Goal: Task Accomplishment & Management: Use online tool/utility

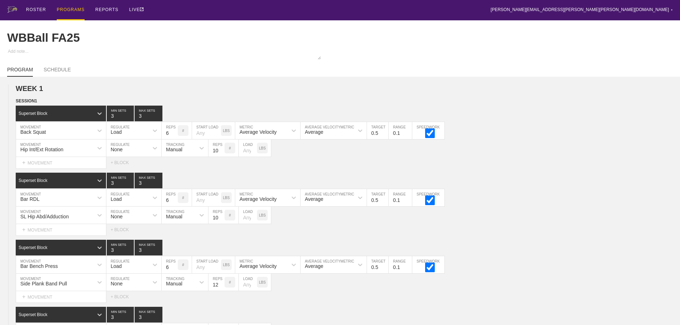
scroll to position [1920, 0]
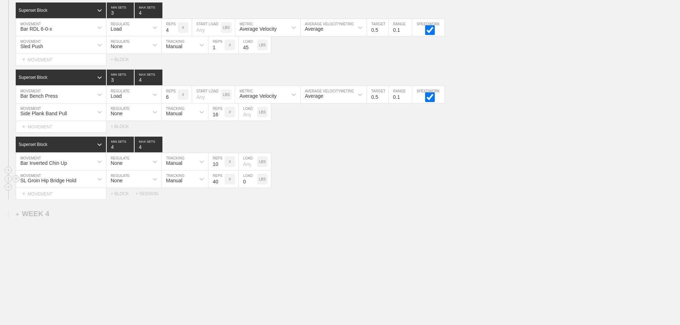
click at [343, 175] on div "SL Groin Hip Bridge Hold MOVEMENT None REGULATE Manual TRACKING 40 REPS # 0 LOA…" at bounding box center [340, 179] width 680 height 17
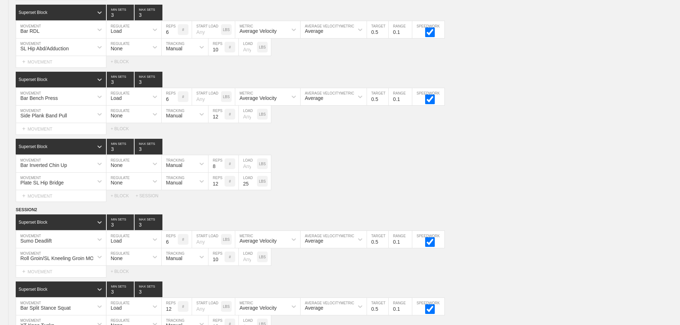
scroll to position [0, 0]
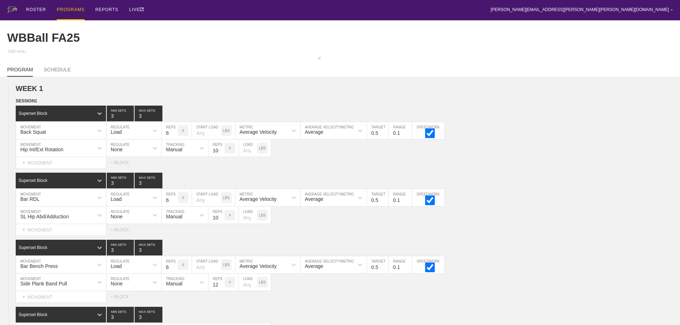
click at [74, 7] on div "PROGRAMS" at bounding box center [71, 10] width 28 height 20
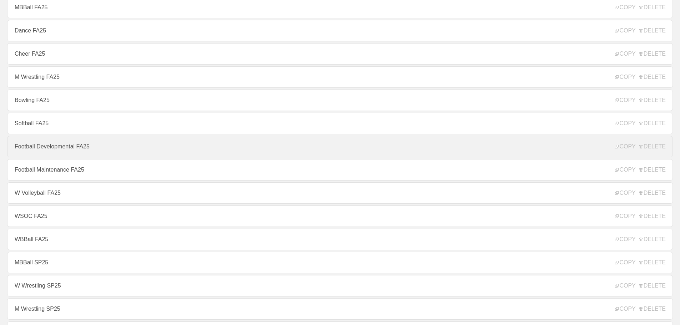
scroll to position [143, 0]
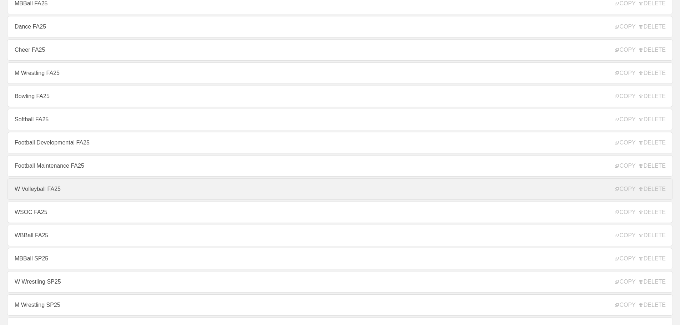
click at [39, 194] on link "W Volleyball FA25" at bounding box center [340, 189] width 666 height 21
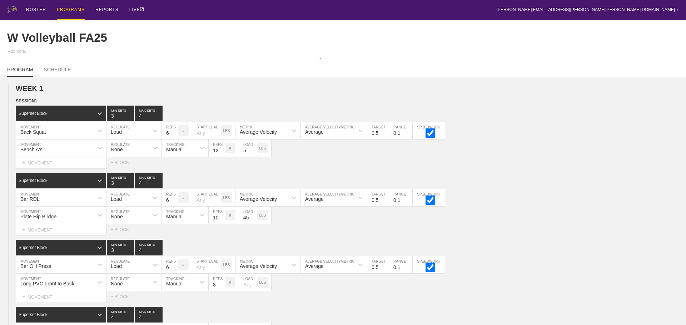
type textarea "x"
type input "W Volleyball FA25"
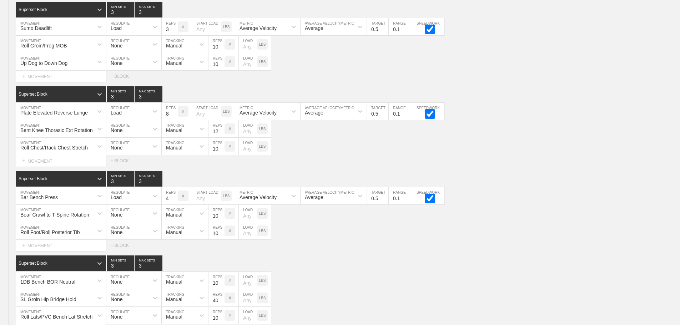
scroll to position [4796, 0]
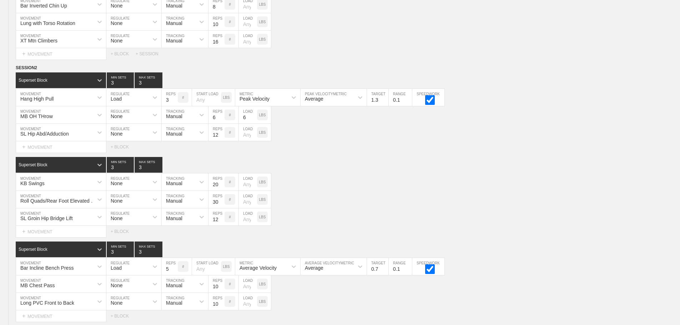
scroll to position [4582, 0]
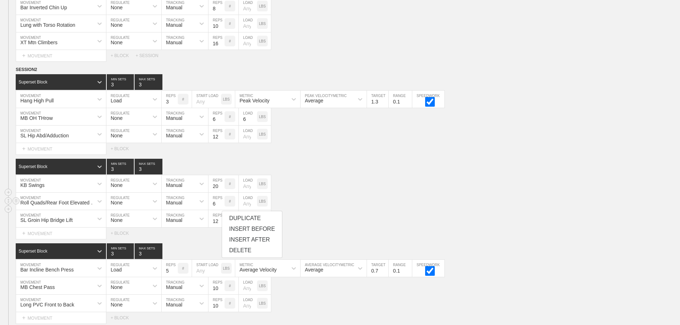
click at [222, 210] on input "6" at bounding box center [217, 201] width 16 height 17
click at [222, 207] on input "7" at bounding box center [217, 201] width 16 height 17
click at [222, 207] on input "8" at bounding box center [217, 201] width 16 height 17
click at [222, 207] on input "9" at bounding box center [217, 201] width 16 height 17
type input "10"
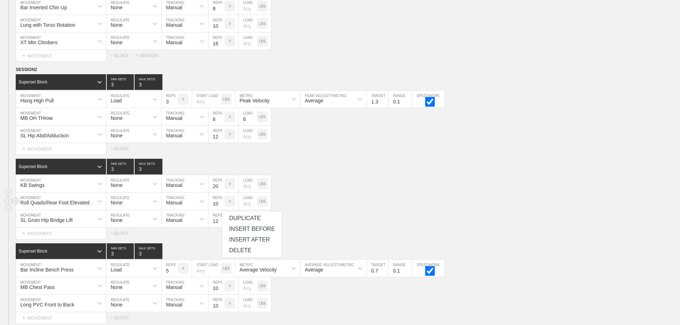
click at [222, 207] on input "10" at bounding box center [217, 201] width 16 height 17
click at [350, 204] on div "Roll Quads/Rear Foot Elevated Stretch MOVEMENT None REGULATE Manual TRACKING 10…" at bounding box center [340, 201] width 680 height 17
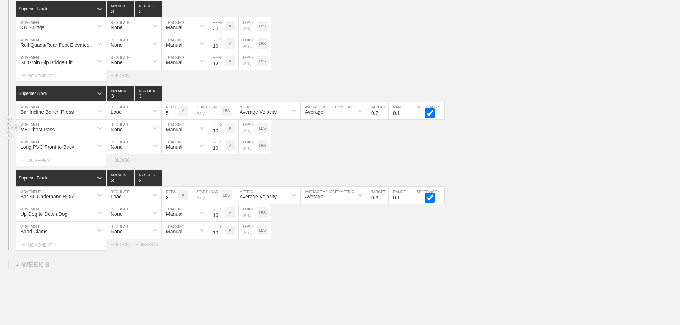
scroll to position [4761, 0]
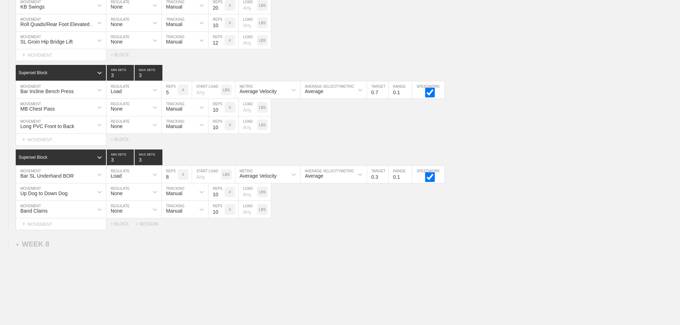
click at [301, 230] on div "Select... MOVEMENT + MOVEMENT + BLOCK + SESSION" at bounding box center [340, 224] width 680 height 11
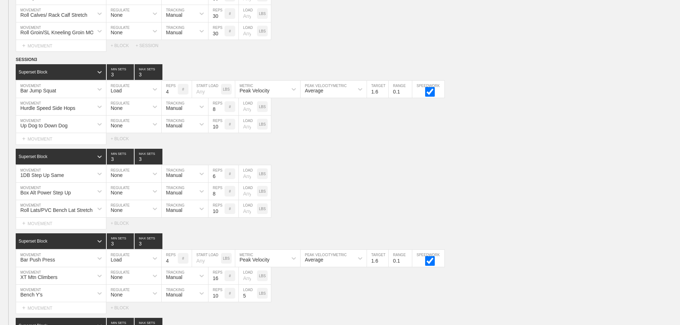
scroll to position [3868, 0]
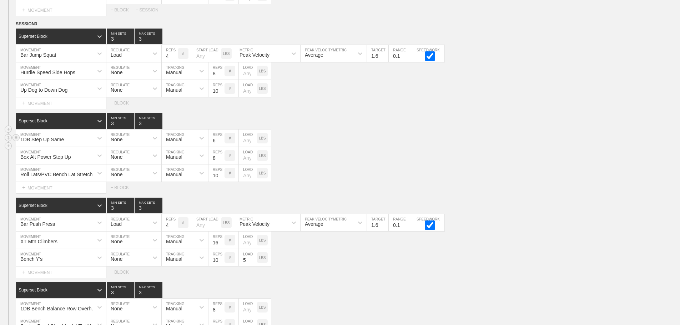
click at [495, 145] on div "1DB Step Up Same MOVEMENT None REGULATE Manual TRACKING 6 REPS # LOAD LBS" at bounding box center [340, 138] width 680 height 17
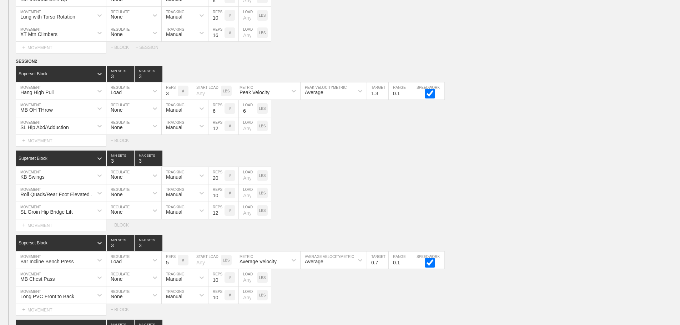
scroll to position [4582, 0]
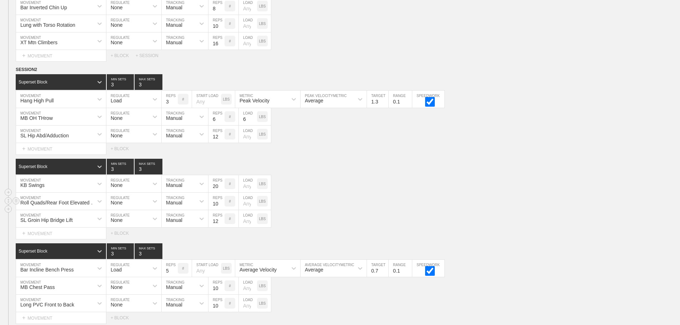
drag, startPoint x: 494, startPoint y: 197, endPoint x: 480, endPoint y: 200, distance: 14.7
click at [491, 198] on div "Superset Block 3 MIN SETS 3 MAX SETS DUPLICATE INSERT MOVEMENT AFTER DELETE KB …" at bounding box center [340, 199] width 680 height 80
click at [350, 198] on div "Roll Quads/Rear Foot Elevated Stretch MOVEMENT None REGULATE Manual TRACKING 10…" at bounding box center [340, 201] width 680 height 17
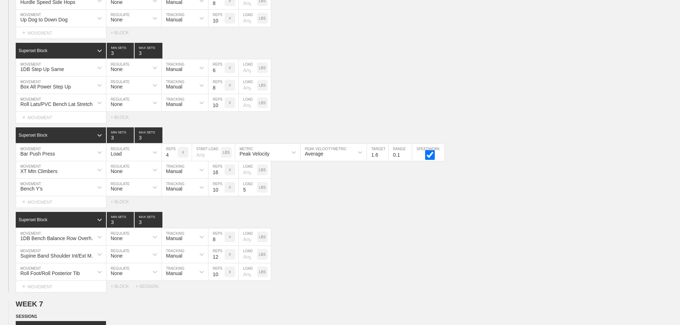
scroll to position [4046, 0]
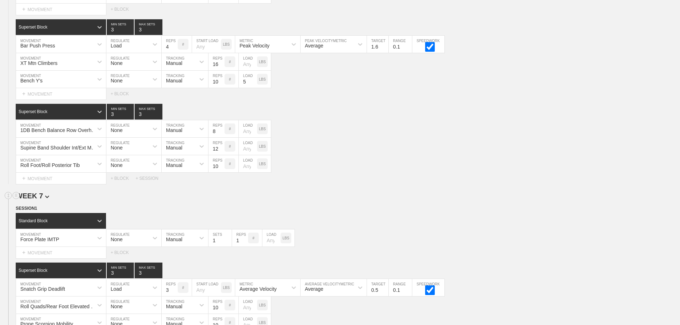
click at [396, 200] on h2 "WEEK 7" at bounding box center [348, 196] width 665 height 8
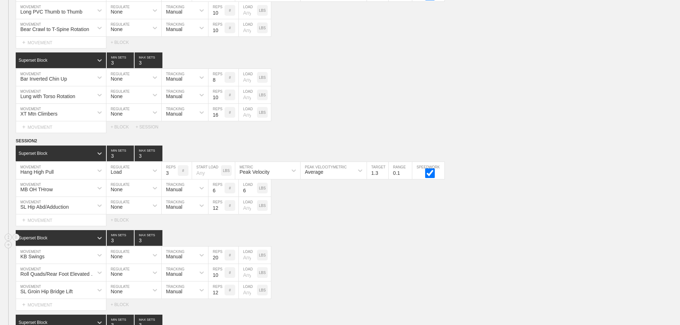
scroll to position [4796, 0]
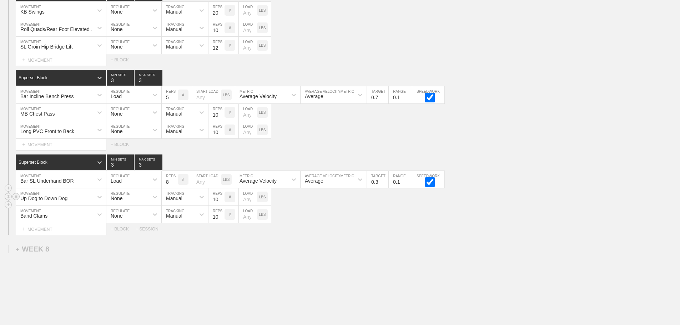
scroll to position [4689, 0]
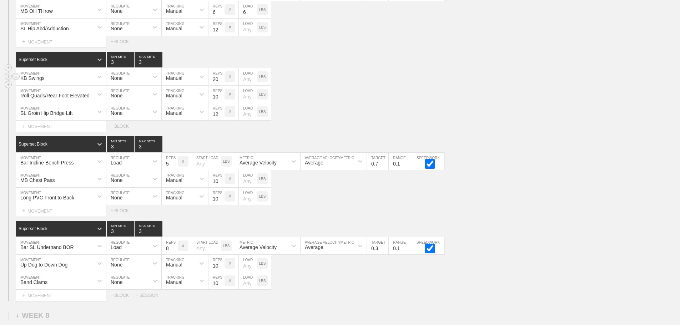
click at [66, 83] on div "KB Swings" at bounding box center [54, 77] width 77 height 12
type input "1db step"
click at [358, 113] on div "SL Groin Hip Bridge Lift MOVEMENT None REGULATE Manual TRACKING 12 REPS # LOAD …" at bounding box center [340, 111] width 680 height 17
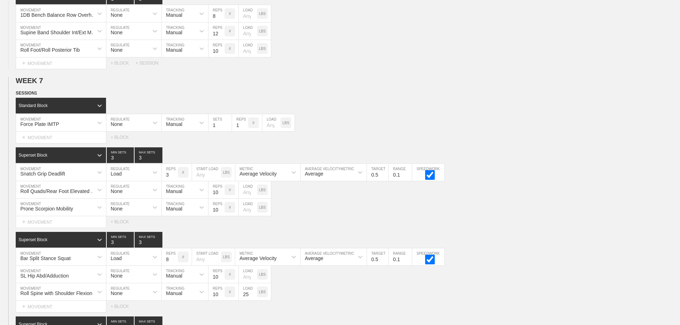
scroll to position [4154, 0]
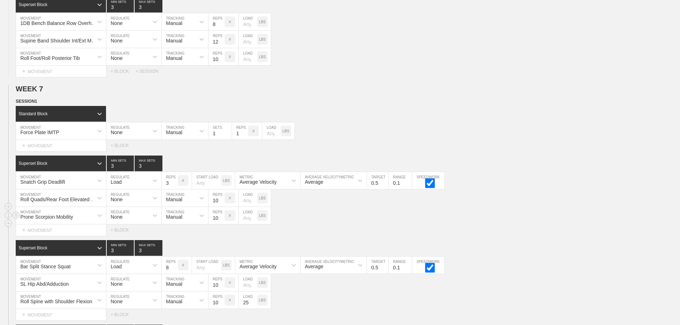
click at [513, 225] on div "Prone Scorpion Mobility MOVEMENT None REGULATE Manual TRACKING 10 REPS # LOAD L…" at bounding box center [340, 215] width 680 height 17
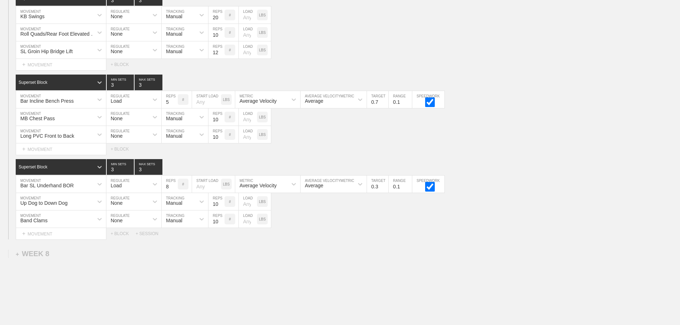
scroll to position [4689, 0]
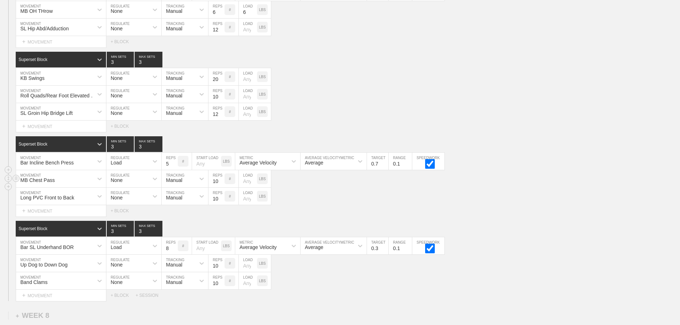
click at [559, 182] on div "MB Chest Pass MOVEMENT None REGULATE Manual TRACKING 10 REPS # LOAD LBS" at bounding box center [340, 178] width 680 height 17
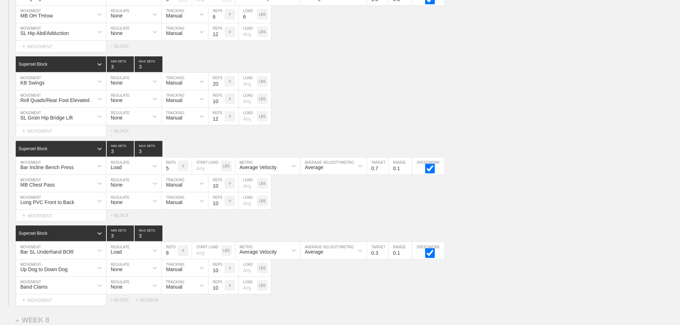
scroll to position [4695, 0]
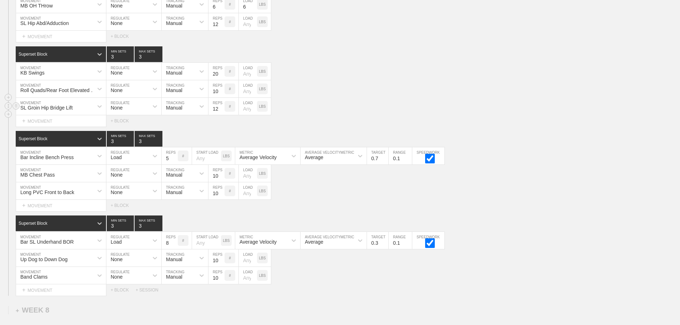
click at [445, 111] on div "SL Groin Hip Bridge Lift MOVEMENT None REGULATE Manual TRACKING 12 REPS # LOAD …" at bounding box center [340, 106] width 680 height 17
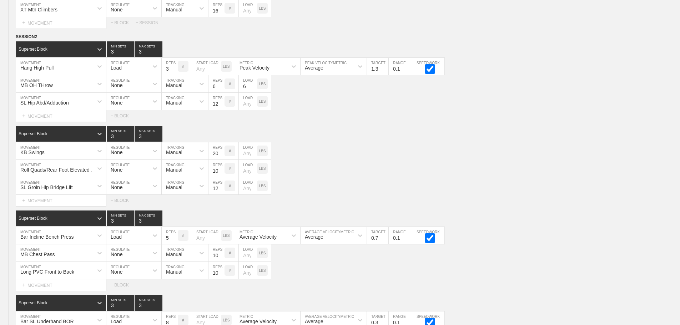
scroll to position [4796, 0]
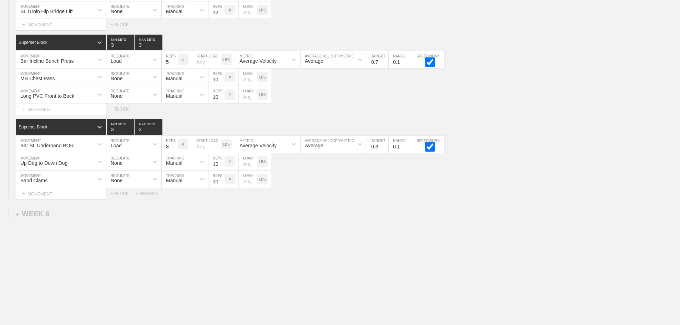
drag, startPoint x: 525, startPoint y: 211, endPoint x: 525, endPoint y: 205, distance: 5.4
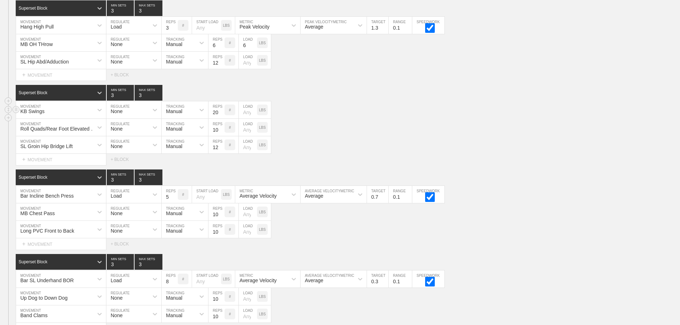
scroll to position [4618, 0]
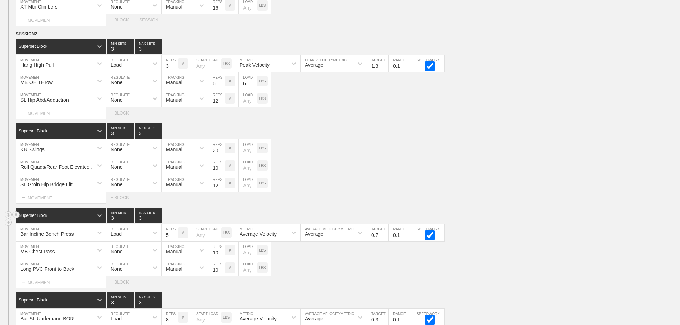
click at [530, 213] on div "SESSION 2 Superset Block 3 MIN SETS 3 MAX SETS DUPLICATE INSERT MOVEMENT AFTER …" at bounding box center [340, 201] width 680 height 342
click at [522, 231] on div "Bar Incline Bench Press MOVEMENT Load REGULATE 5 REPS # START LOAD LBS Average …" at bounding box center [340, 232] width 680 height 17
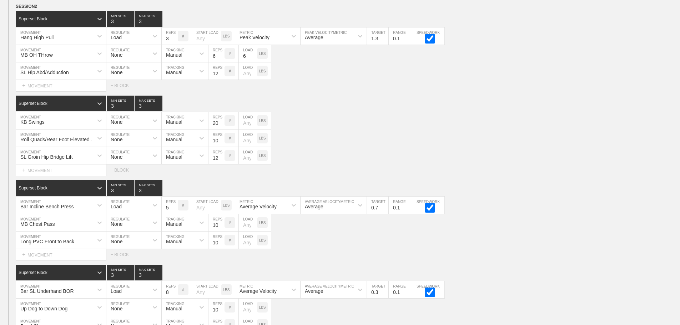
scroll to position [4653, 0]
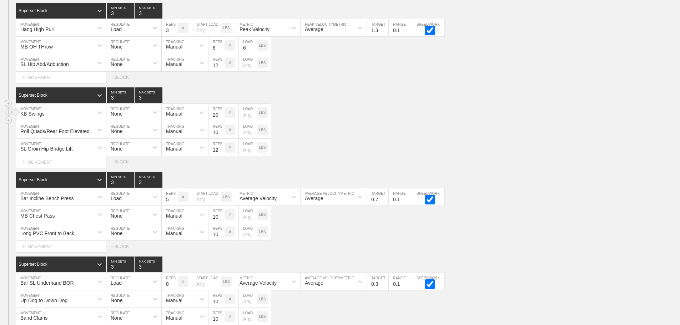
click at [500, 121] on div "KB Swings MOVEMENT None REGULATE Manual TRACKING 20 REPS # LOAD LBS" at bounding box center [340, 112] width 680 height 17
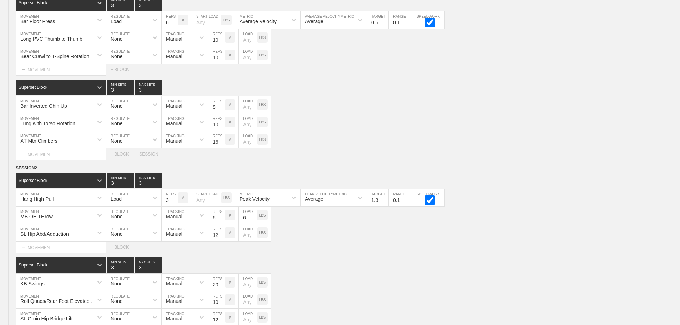
scroll to position [4796, 0]
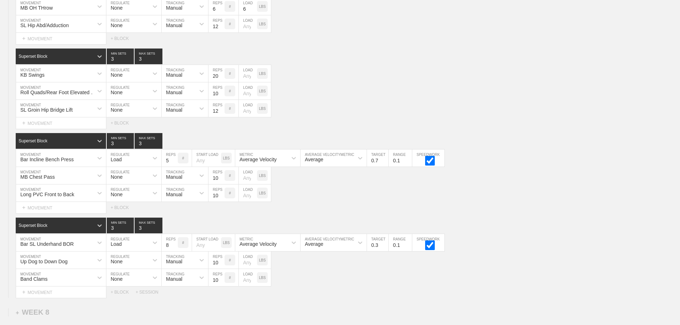
scroll to position [4689, 0]
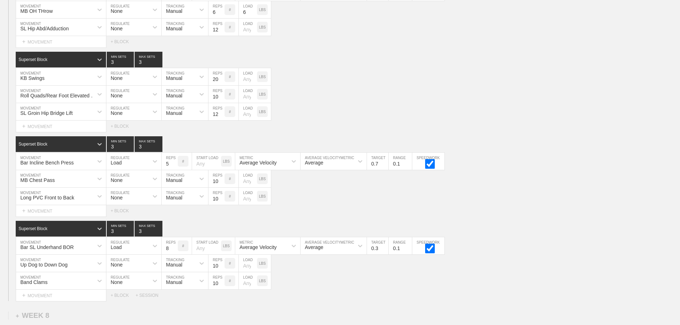
click at [528, 132] on div "Select... MOVEMENT + MOVEMENT + BLOCK" at bounding box center [340, 126] width 680 height 11
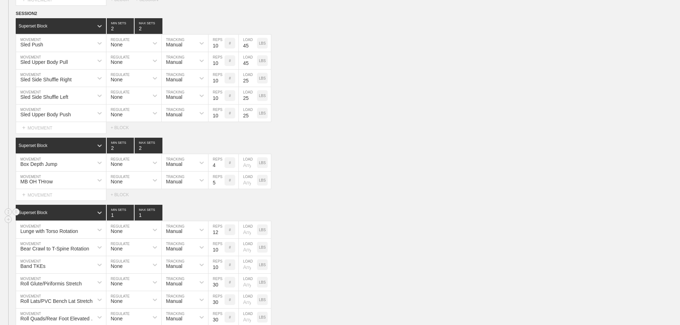
scroll to position [3475, 0]
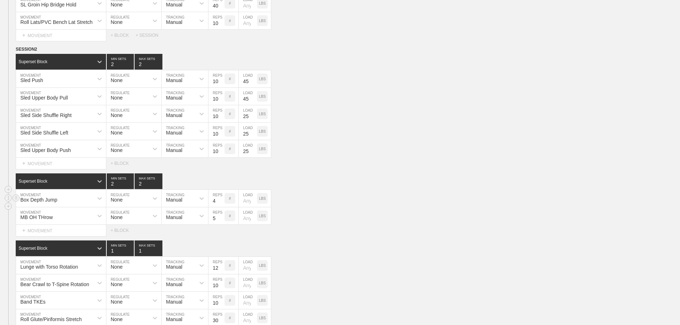
click at [377, 201] on div "Box Depth Jump MOVEMENT None REGULATE Manual TRACKING 4 REPS # LOAD LBS" at bounding box center [340, 198] width 680 height 17
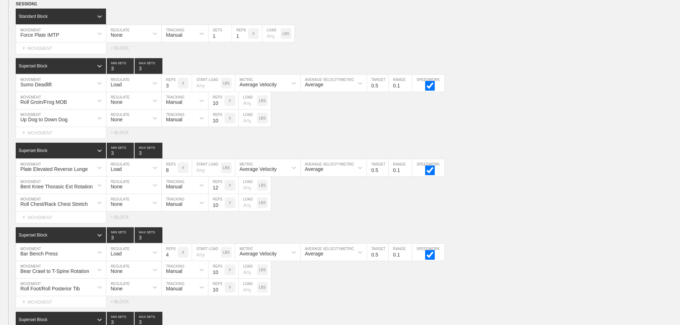
scroll to position [3118, 0]
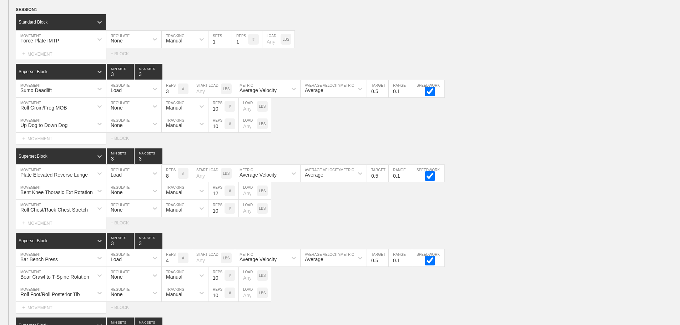
click at [572, 144] on div "Select... MOVEMENT + MOVEMENT + BLOCK" at bounding box center [340, 138] width 680 height 11
click at [502, 182] on div "Plate Elevated Reverse Lunge MOVEMENT Load REGULATE 8 REPS # START LOAD LBS Ave…" at bounding box center [340, 173] width 680 height 17
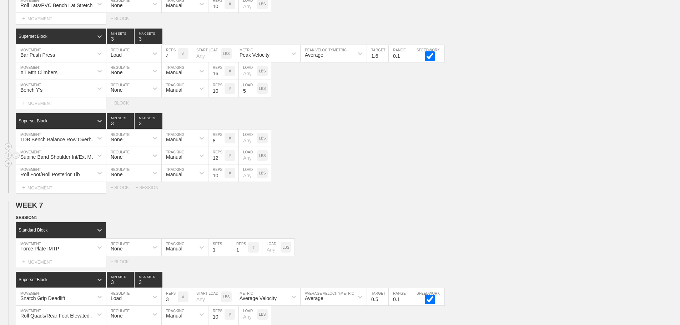
scroll to position [4154, 0]
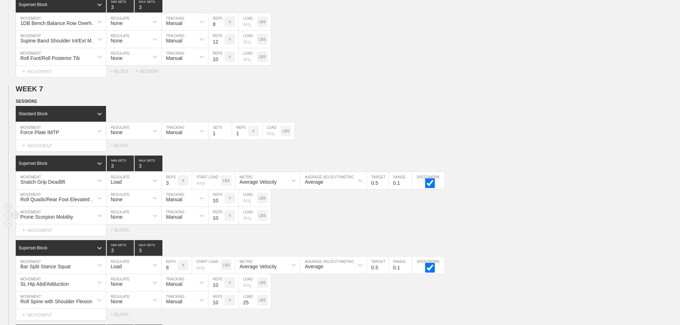
click at [571, 225] on div "Prone Scorpion Mobility MOVEMENT None REGULATE Manual TRACKING 10 REPS # LOAD L…" at bounding box center [340, 215] width 680 height 17
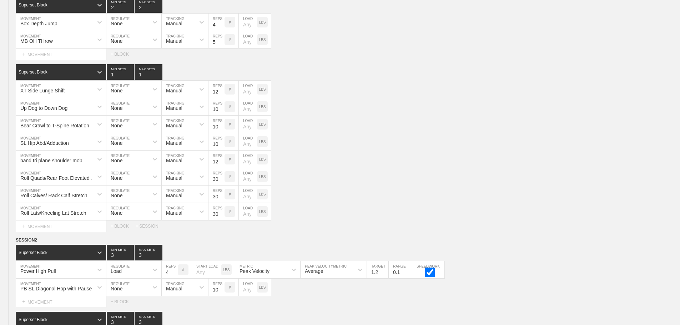
scroll to position [1618, 0]
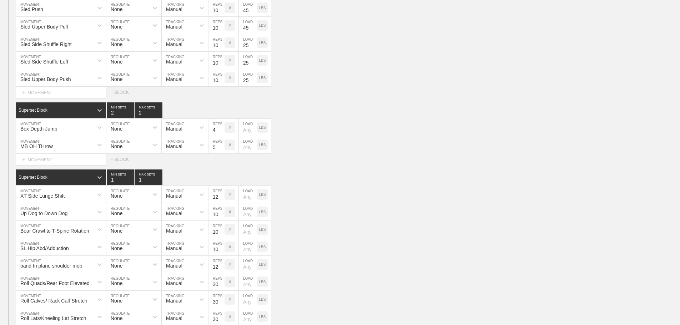
click at [365, 174] on div "SESSION 1 Superset Block 2 MIN SETS 2 MAX SETS DUPLICATE INSERT MOVEMENT AFTER …" at bounding box center [340, 156] width 680 height 363
click at [371, 192] on div "XT Side Lunge Shift MOVEMENT None REGULATE Manual TRACKING 12 REPS # LOAD LBS" at bounding box center [340, 194] width 680 height 17
click at [352, 106] on div "SESSION 1 Superset Block 2 MIN SETS 2 MAX SETS DUPLICATE INSERT MOVEMENT AFTER …" at bounding box center [340, 156] width 680 height 363
click at [351, 171] on div "SESSION 1 Superset Block 2 MIN SETS 2 MAX SETS DUPLICATE INSERT MOVEMENT AFTER …" at bounding box center [340, 156] width 680 height 363
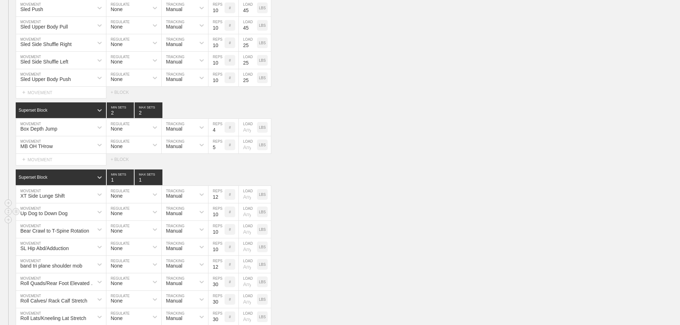
click at [387, 217] on div "Up Dog to Down Dog MOVEMENT None REGULATE Manual TRACKING 10 REPS # LOAD LBS" at bounding box center [340, 212] width 680 height 17
click at [461, 204] on div "XT Side Lunge Shift MOVEMENT None REGULATE Manual TRACKING 12 REPS # LOAD LBS" at bounding box center [340, 194] width 680 height 17
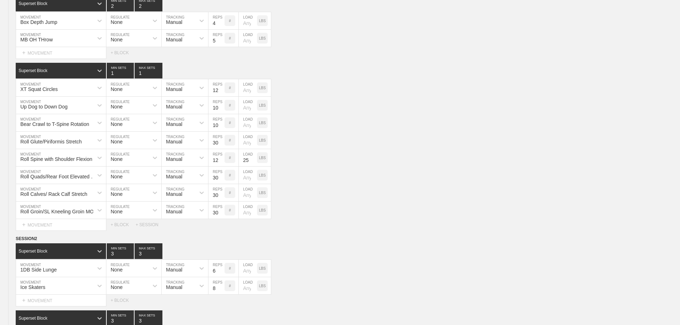
scroll to position [4796, 0]
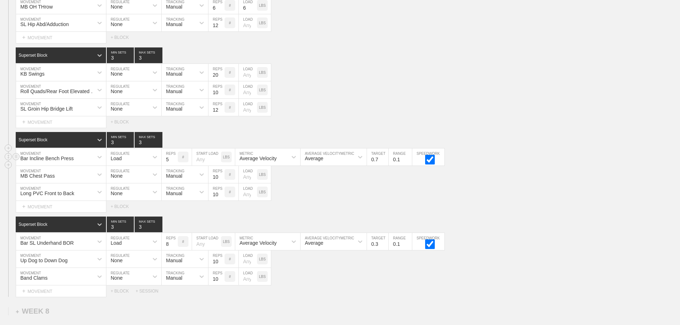
scroll to position [4653, 0]
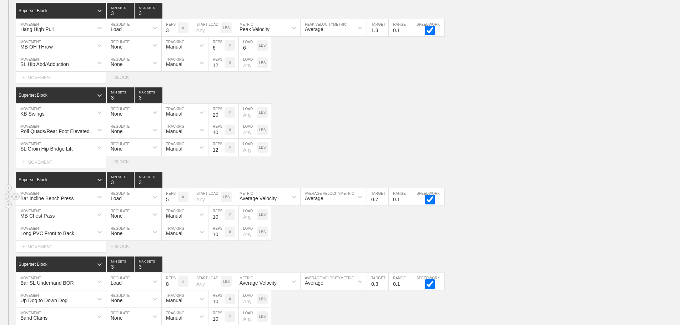
click at [546, 204] on div "Bar Incline Bench Press MOVEMENT Load REGULATE 5 REPS # START LOAD LBS Average …" at bounding box center [340, 197] width 680 height 17
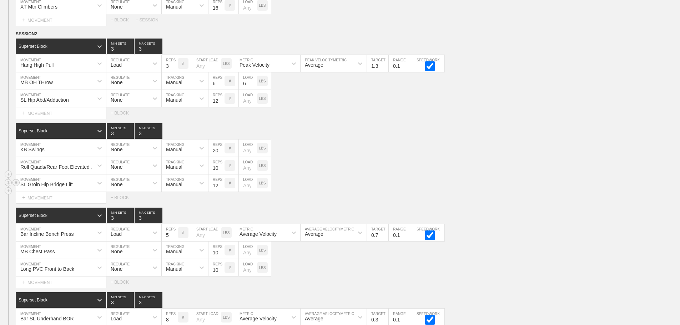
click at [405, 185] on div "SL Groin Hip Bridge Lift MOVEMENT None REGULATE Manual TRACKING 12 REPS # LOAD …" at bounding box center [340, 183] width 680 height 17
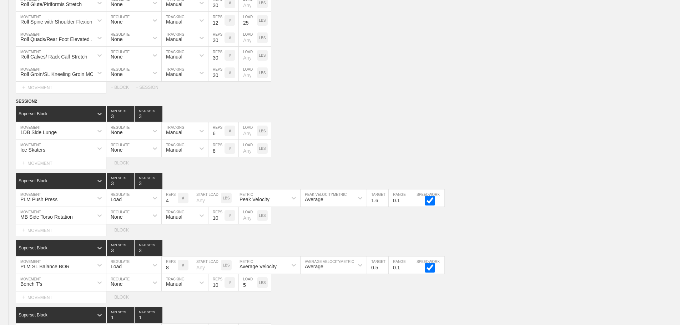
scroll to position [2618, 0]
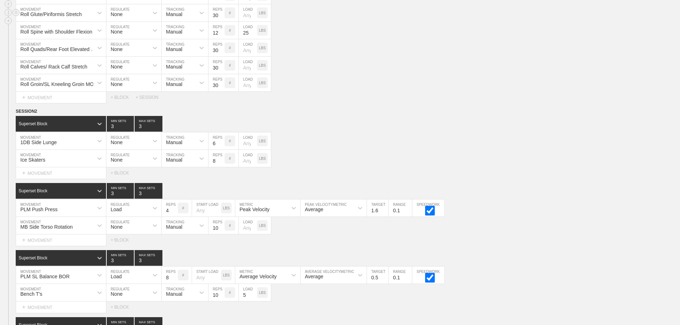
drag, startPoint x: 417, startPoint y: 123, endPoint x: 512, endPoint y: 20, distance: 139.8
click at [420, 119] on div "SESSION 2 Superset Block 3 MIN SETS 3 MAX SETS DUPLICATE INSERT MOVEMENT AFTER …" at bounding box center [340, 296] width 680 height 377
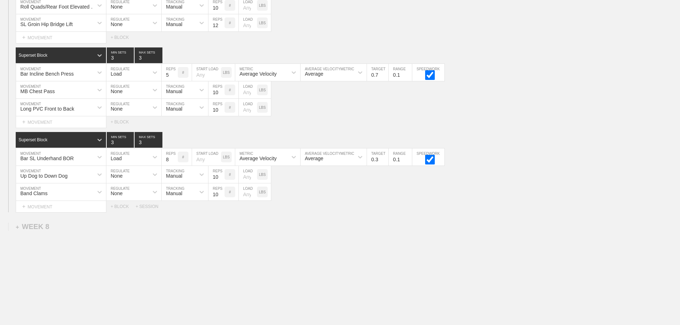
scroll to position [4796, 0]
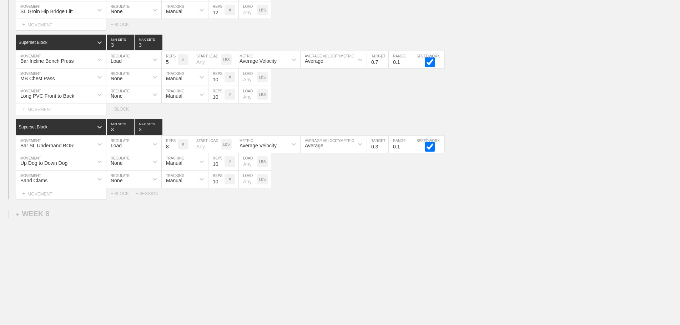
click at [322, 194] on div "Select... MOVEMENT + MOVEMENT + BLOCK + SESSION" at bounding box center [340, 193] width 680 height 11
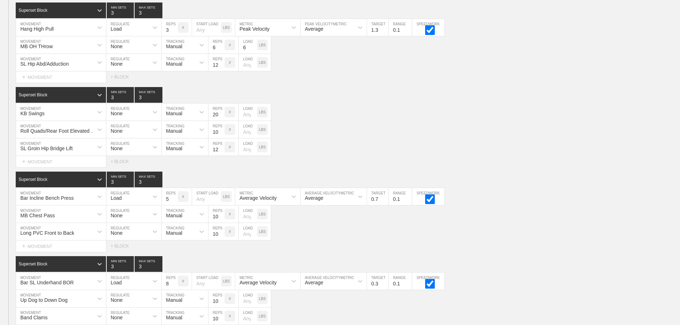
scroll to position [4653, 0]
drag, startPoint x: 374, startPoint y: 127, endPoint x: 481, endPoint y: 31, distance: 143.6
click at [375, 127] on div "Roll Quads/Rear Foot Elevated Stretch MOVEMENT None REGULATE Manual TRACKING 10…" at bounding box center [340, 129] width 680 height 17
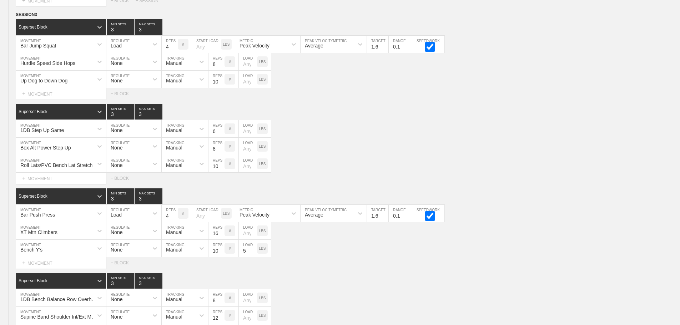
scroll to position [4796, 0]
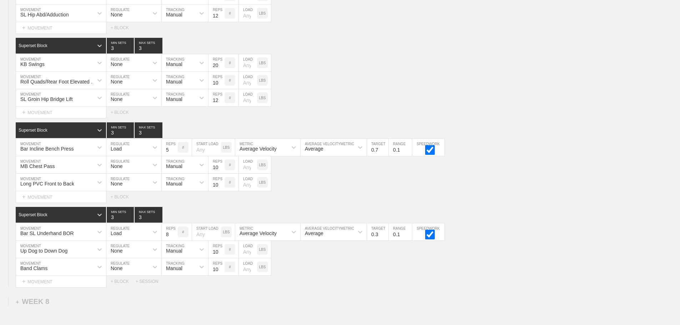
scroll to position [4689, 0]
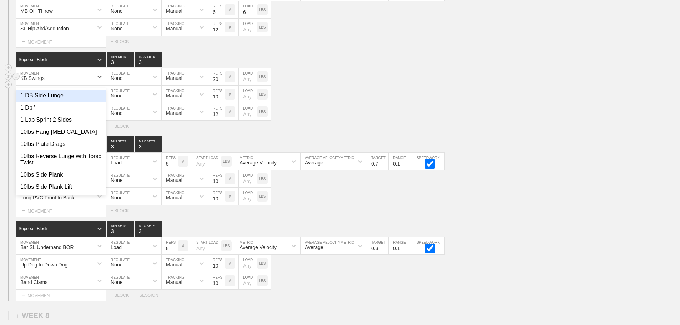
click at [91, 81] on div "KB Swings" at bounding box center [54, 77] width 77 height 12
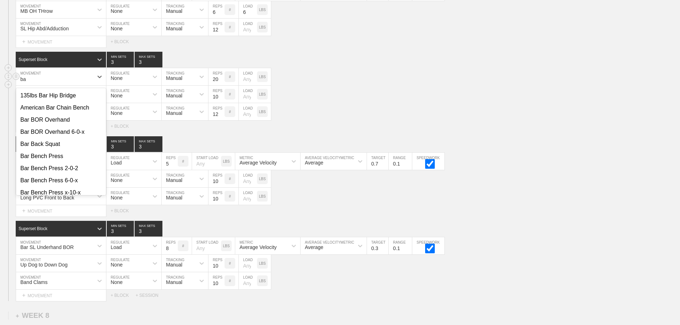
type input "b"
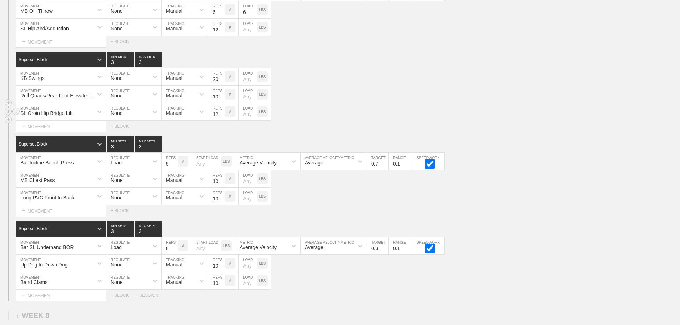
click at [369, 121] on div "SL Groin Hip Bridge Lift MOVEMENT None REGULATE Manual TRACKING 12 REPS # LOAD …" at bounding box center [340, 111] width 680 height 17
click at [85, 83] on div "KB Swings" at bounding box center [54, 77] width 77 height 12
type input "bar jump lunges"
click at [61, 101] on div "Bar Jump Lunges" at bounding box center [61, 96] width 90 height 12
click at [147, 83] on div "None" at bounding box center [127, 77] width 42 height 12
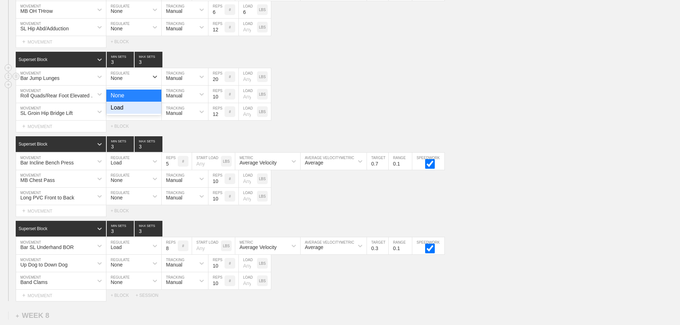
click at [126, 111] on div "Load" at bounding box center [133, 108] width 55 height 12
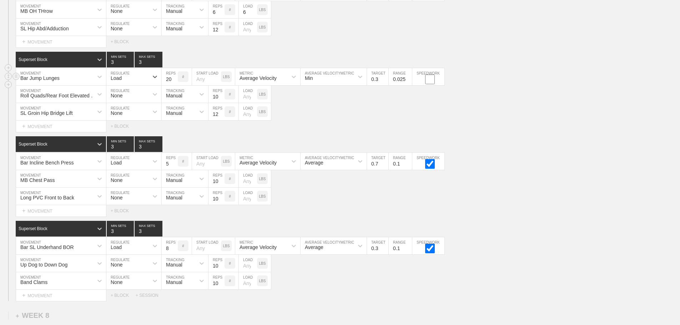
click at [429, 84] on input "checkbox" at bounding box center [430, 80] width 27 height 10
checkbox input "true"
click at [273, 81] on div "Average Velocity" at bounding box center [258, 78] width 37 height 6
click at [261, 114] on div "Peak Velocity" at bounding box center [267, 108] width 65 height 12
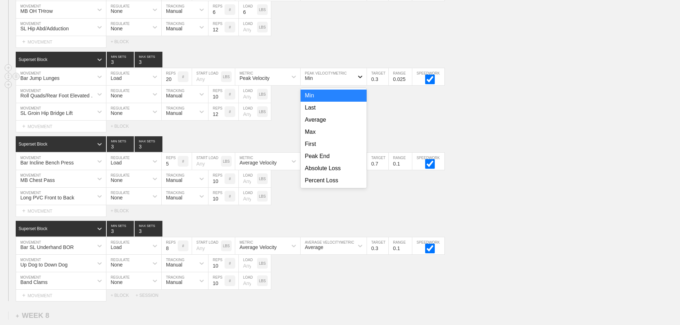
click at [356, 83] on div at bounding box center [360, 76] width 13 height 13
drag, startPoint x: 321, startPoint y: 121, endPoint x: 362, endPoint y: 87, distance: 53.5
click at [321, 122] on div "Average" at bounding box center [334, 120] width 66 height 12
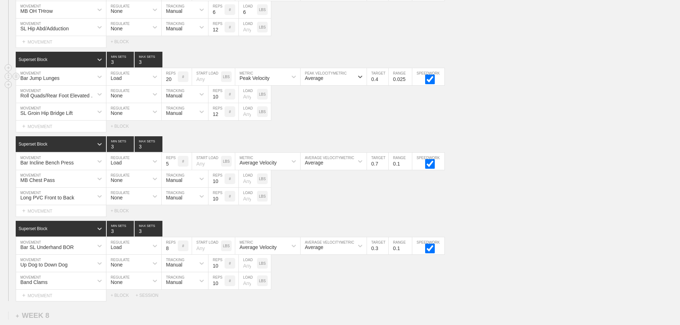
click at [385, 83] on input "0.4" at bounding box center [377, 76] width 21 height 17
click at [385, 83] on input "0.5" at bounding box center [377, 76] width 21 height 17
click at [385, 83] on input "0.6" at bounding box center [377, 76] width 21 height 17
click at [385, 83] on input "0.7" at bounding box center [377, 76] width 21 height 17
click at [385, 83] on input "0.8" at bounding box center [377, 76] width 21 height 17
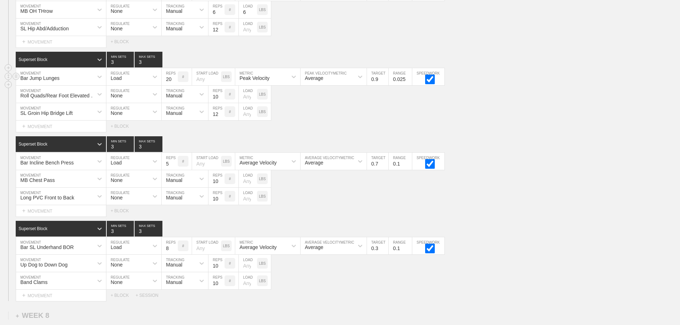
click at [385, 83] on input "0.9" at bounding box center [377, 76] width 21 height 17
click at [385, 83] on input "1" at bounding box center [377, 76] width 21 height 17
click at [385, 83] on input "1.1" at bounding box center [377, 76] width 21 height 17
click at [386, 83] on input "1.2" at bounding box center [377, 76] width 21 height 17
click at [386, 83] on input "1.3" at bounding box center [377, 76] width 21 height 17
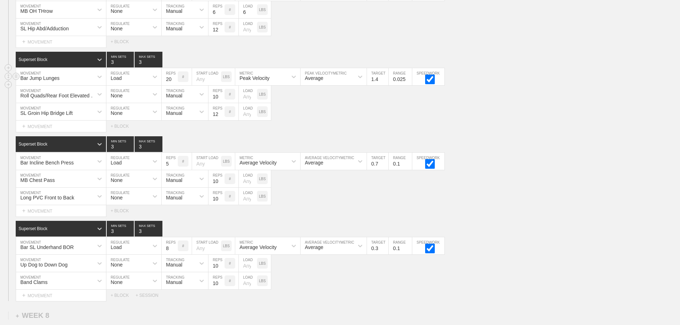
click at [386, 83] on input "1.4" at bounding box center [377, 76] width 21 height 17
click at [386, 83] on input "1.5" at bounding box center [377, 76] width 21 height 17
type input "1.6"
click at [386, 83] on input "1.6" at bounding box center [377, 76] width 21 height 17
click at [174, 85] on input "19" at bounding box center [170, 76] width 16 height 17
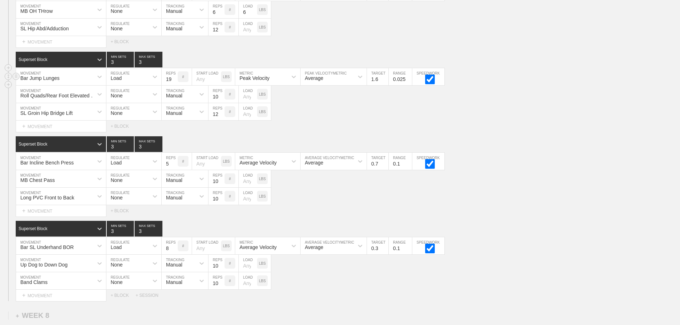
click at [174, 85] on input "18" at bounding box center [170, 76] width 16 height 17
click at [174, 85] on input "17" at bounding box center [170, 76] width 16 height 17
click at [174, 85] on input "16" at bounding box center [170, 76] width 16 height 17
click at [174, 85] on input "15" at bounding box center [170, 76] width 16 height 17
click at [174, 85] on input "14" at bounding box center [170, 76] width 16 height 17
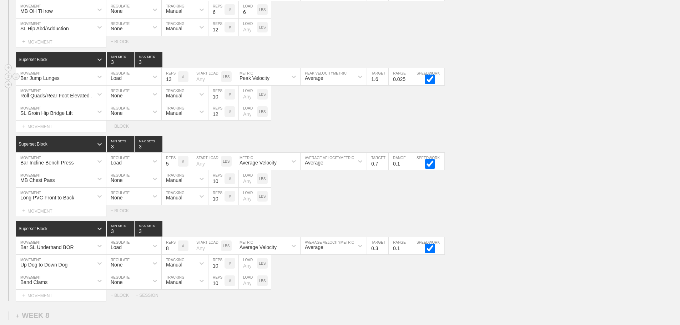
click at [174, 85] on input "13" at bounding box center [170, 76] width 16 height 17
click at [174, 85] on input "12" at bounding box center [170, 76] width 16 height 17
click at [174, 85] on input "11" at bounding box center [170, 76] width 16 height 17
click at [174, 85] on input "10" at bounding box center [170, 76] width 16 height 17
click at [174, 85] on input "9" at bounding box center [170, 76] width 16 height 17
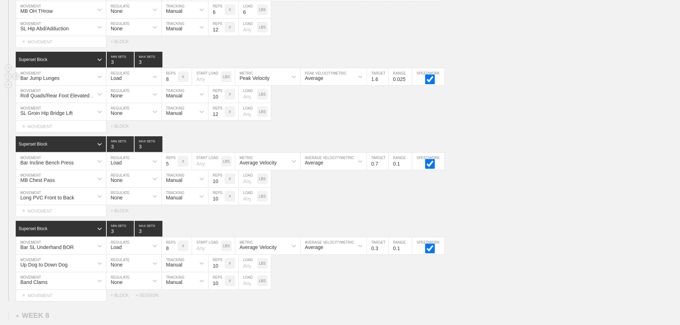
click at [174, 85] on input "8" at bounding box center [170, 76] width 16 height 17
click at [174, 85] on input "7" at bounding box center [170, 76] width 16 height 17
type input "6"
click at [174, 85] on input "6" at bounding box center [170, 76] width 16 height 17
click at [329, 113] on div "SL Groin Hip Bridge Lift MOVEMENT None REGULATE Manual TRACKING 12 REPS # LOAD …" at bounding box center [340, 111] width 680 height 17
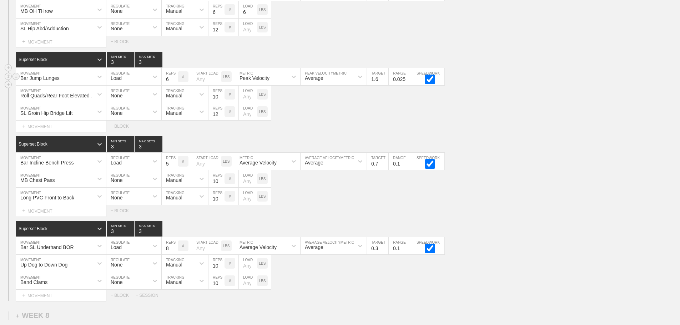
click at [406, 85] on input "0.025" at bounding box center [400, 76] width 23 height 17
type input "0.1"
click at [506, 132] on div "Select... MOVEMENT + MOVEMENT + BLOCK" at bounding box center [340, 126] width 680 height 11
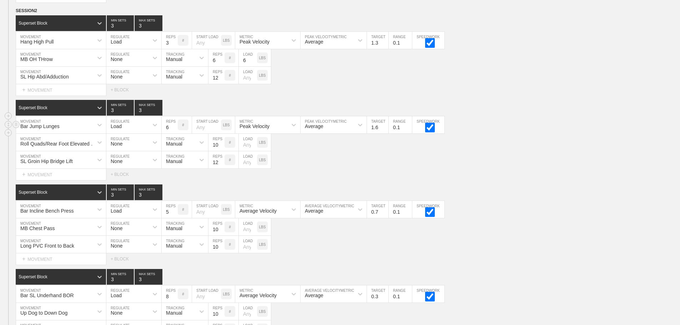
scroll to position [4653, 0]
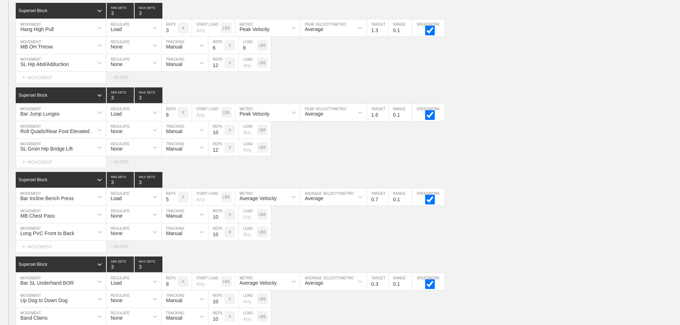
click at [513, 168] on div "Select... MOVEMENT + MOVEMENT + BLOCK" at bounding box center [340, 161] width 680 height 11
click at [491, 153] on div "SL Groin Hip Bridge Lift MOVEMENT None REGULATE Manual TRACKING 12 REPS # LOAD …" at bounding box center [340, 147] width 680 height 17
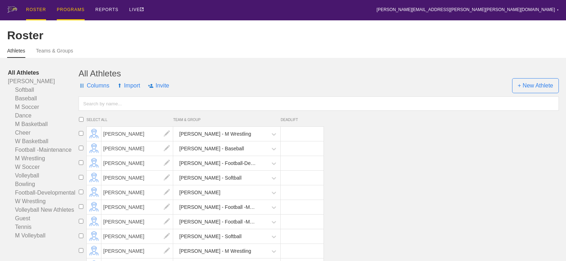
click at [62, 10] on div "PROGRAMS" at bounding box center [71, 10] width 28 height 20
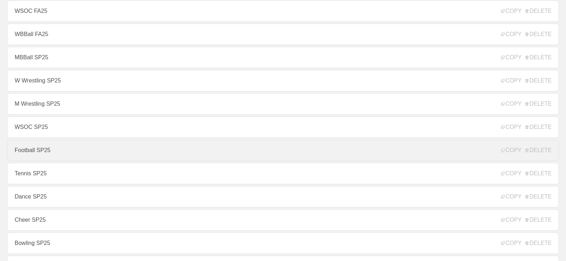
scroll to position [393, 0]
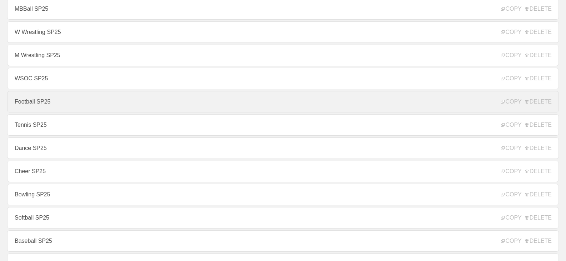
click at [45, 101] on link "Football SP25" at bounding box center [283, 101] width 552 height 21
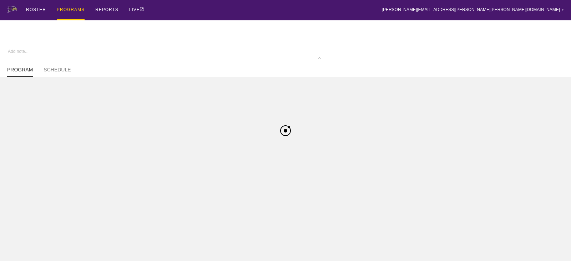
click at [347, 7] on div "ROSTER PROGRAMS REPORTS LIVE brian.ciolek@avila.edu ▼ Settings Logout" at bounding box center [285, 10] width 557 height 20
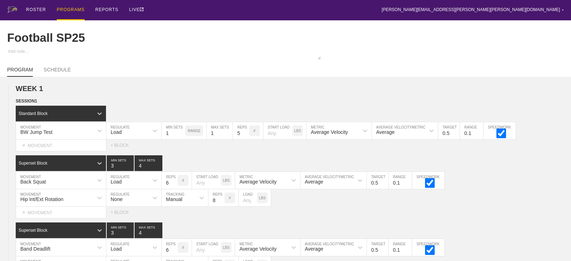
type textarea "x"
type input "Football SP25"
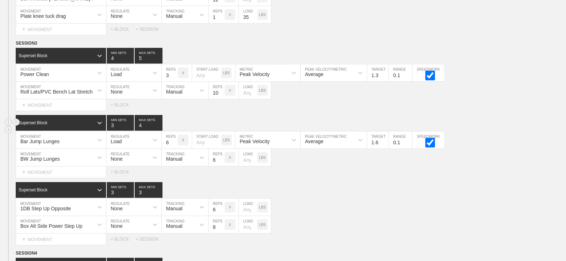
scroll to position [5523, 0]
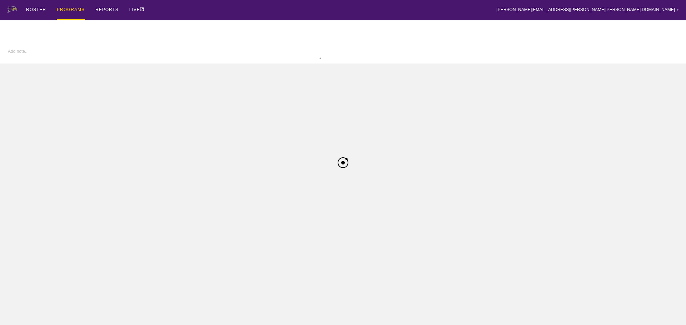
type input "W Volleyball FA25"
type textarea "x"
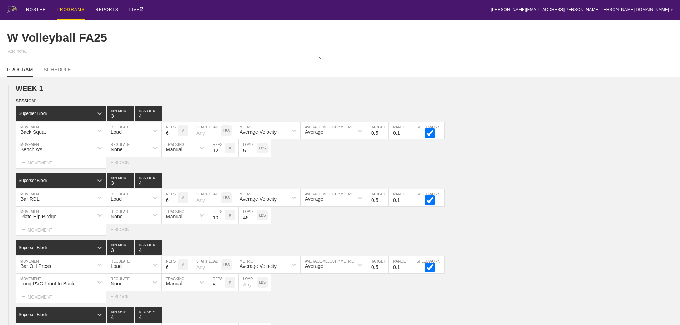
click at [299, 7] on div "ROSTER PROGRAMS REPORTS LIVE brian.ciolek@avila.edu ▼ Settings Logout" at bounding box center [340, 10] width 666 height 20
